Goal: Task Accomplishment & Management: Manage account settings

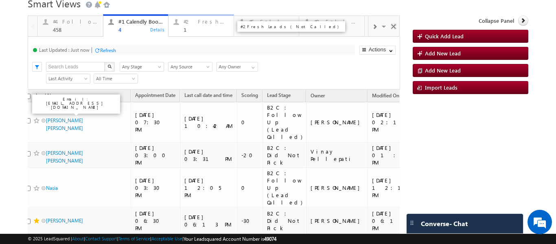
scroll to position [7, 0]
click at [194, 30] on div "1" at bounding box center [206, 29] width 45 height 6
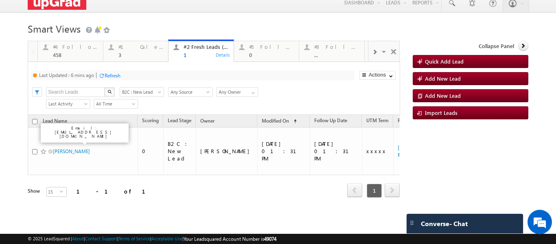
scroll to position [0, 0]
click at [130, 52] on div "4" at bounding box center [141, 55] width 45 height 6
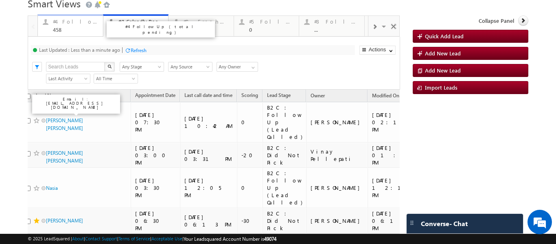
drag, startPoint x: 75, startPoint y: 24, endPoint x: 92, endPoint y: 27, distance: 16.5
click at [75, 24] on div "#4 Follow Up (total pending)" at bounding box center [75, 21] width 45 height 7
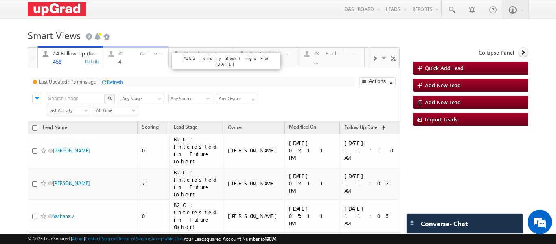
click at [128, 59] on div "4" at bounding box center [141, 61] width 45 height 6
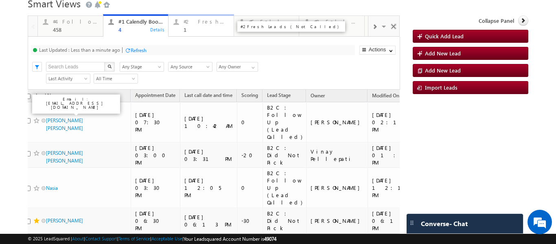
click at [186, 26] on div "#2 Fresh Leads (Not Called) 1" at bounding box center [206, 25] width 45 height 16
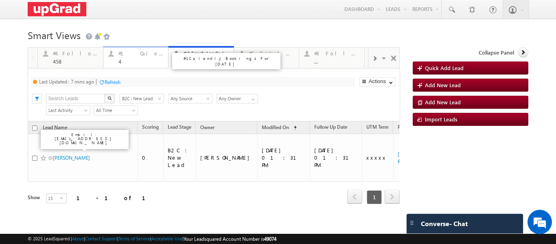
click at [120, 62] on div "4" at bounding box center [141, 61] width 45 height 6
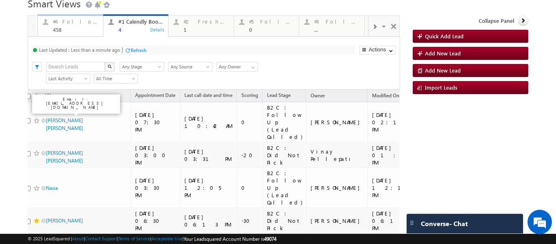
drag, startPoint x: 69, startPoint y: 29, endPoint x: 75, endPoint y: 26, distance: 6.4
click at [69, 29] on div "458" at bounding box center [75, 29] width 45 height 6
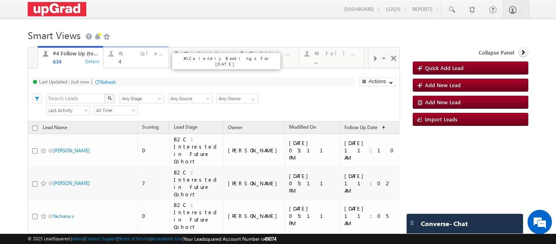
click at [135, 51] on div "#1 Calendly Bookings For [DATE]" at bounding box center [141, 53] width 45 height 7
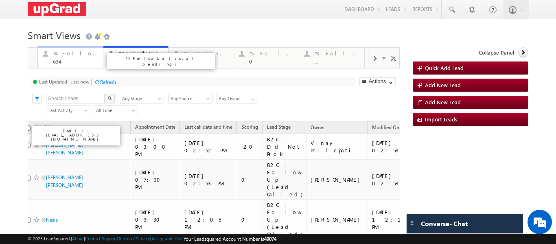
drag, startPoint x: 77, startPoint y: 54, endPoint x: 88, endPoint y: 55, distance: 11.1
click at [77, 54] on div "#4 Follow Up (total pending)" at bounding box center [75, 53] width 45 height 7
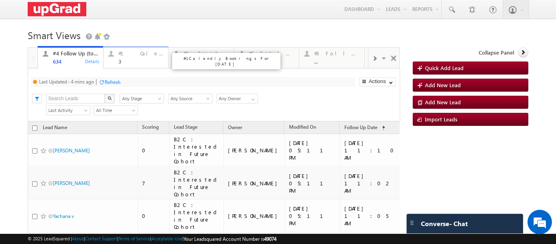
click at [134, 66] on link "#1 Calendly Bookings For [DATE] 3 Details" at bounding box center [136, 57] width 66 height 22
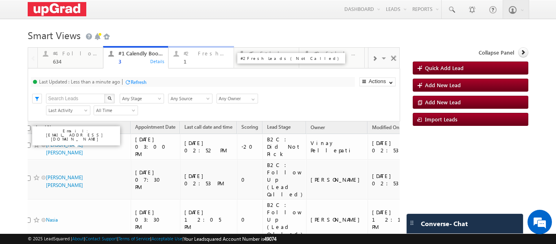
click at [187, 57] on div "#2 Fresh Leads (Not Called) 1" at bounding box center [206, 56] width 45 height 16
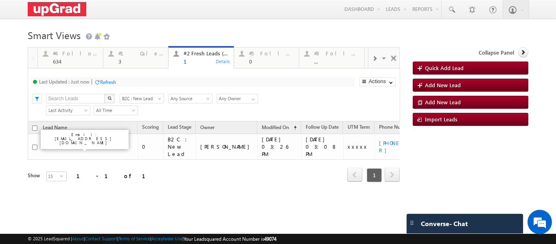
click at [123, 62] on div "#4 Follow Up (total pending)" at bounding box center [161, 61] width 108 height 16
click at [113, 57] on p "#4 Follow Up (total pending)" at bounding box center [161, 60] width 102 height 11
click at [126, 60] on div "3" at bounding box center [141, 61] width 45 height 6
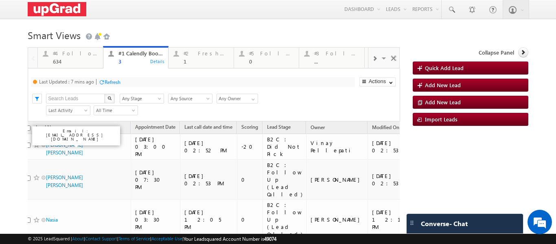
click at [126, 60] on p "#4 Follow Up (total pending)" at bounding box center [161, 60] width 102 height 11
click at [191, 58] on div "#2 Fresh Leads (Not Called) 1" at bounding box center [206, 56] width 45 height 16
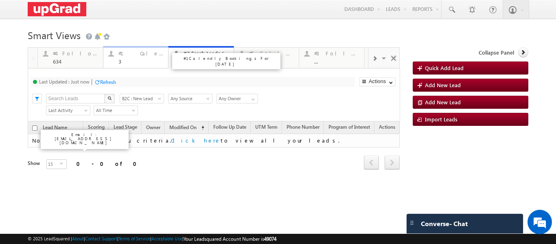
click at [119, 60] on div "3" at bounding box center [141, 61] width 45 height 6
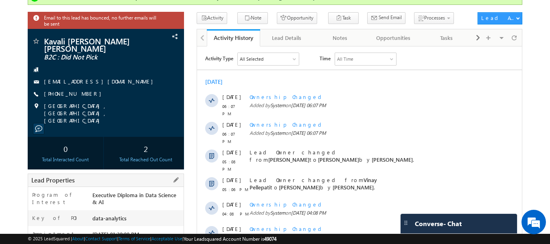
scroll to position [41, 0]
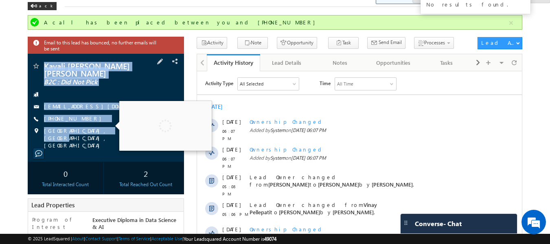
copy div "Kavali Anna Anna B2C : Did Not Pick KavaliAnna2255@gmail.com +91-8186899421 Cha…"
drag, startPoint x: 49, startPoint y: 66, endPoint x: 102, endPoint y: 125, distance: 79.3
click at [104, 125] on div "Kavali Anna Anna B2C : Did Not Pick KavaliAnna2255@gmail.com" at bounding box center [106, 108] width 157 height 108
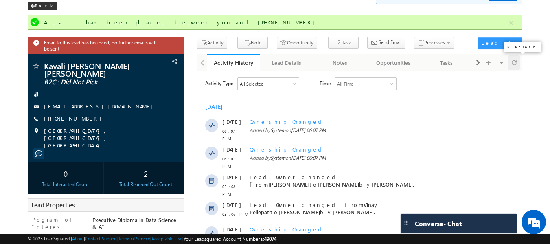
click at [513, 64] on span at bounding box center [514, 62] width 5 height 14
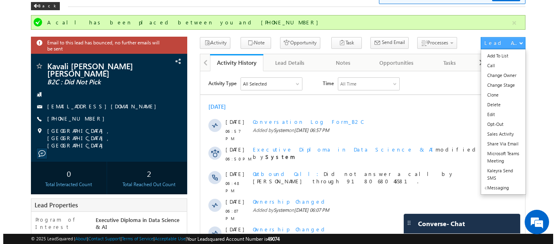
scroll to position [0, 0]
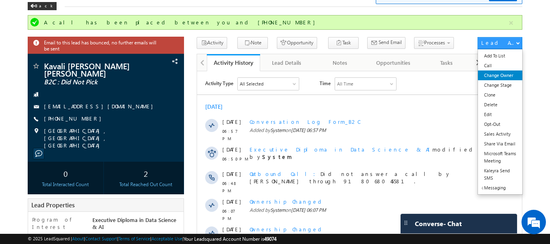
click at [504, 77] on link "Change Owner" at bounding box center [500, 75] width 44 height 10
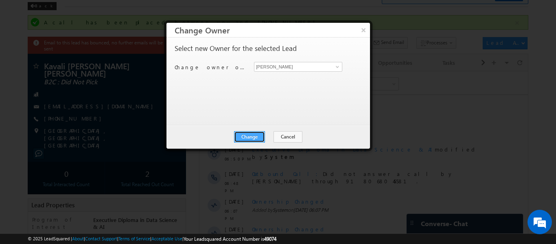
click at [254, 137] on button "Change" at bounding box center [249, 136] width 31 height 11
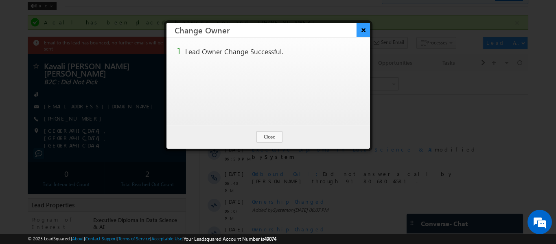
click at [361, 32] on button "×" at bounding box center [363, 30] width 13 height 14
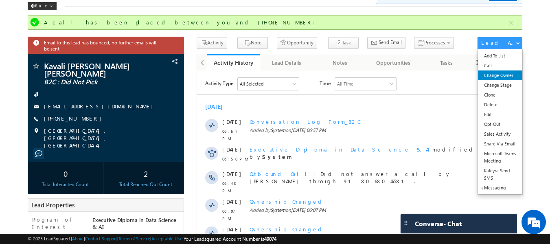
click at [497, 77] on link "Change Owner" at bounding box center [500, 75] width 44 height 10
